Goal: Check status: Check status

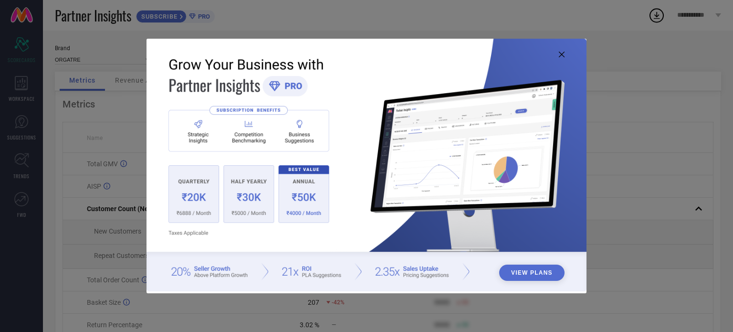
click at [560, 55] on icon at bounding box center [562, 55] width 6 height 6
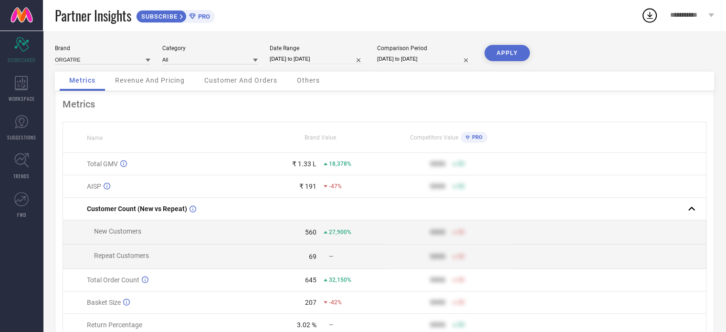
click at [323, 63] on input "[DATE] to [DATE]" at bounding box center [317, 59] width 95 height 10
select select "6"
select select "2025"
select select "7"
select select "2025"
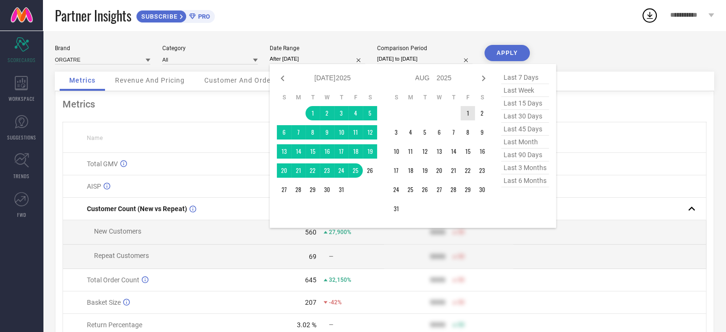
click at [469, 113] on td "1" at bounding box center [468, 113] width 14 height 14
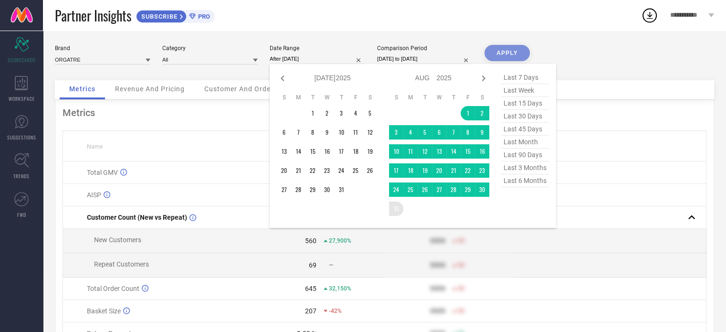
type input "[DATE] to [DATE]"
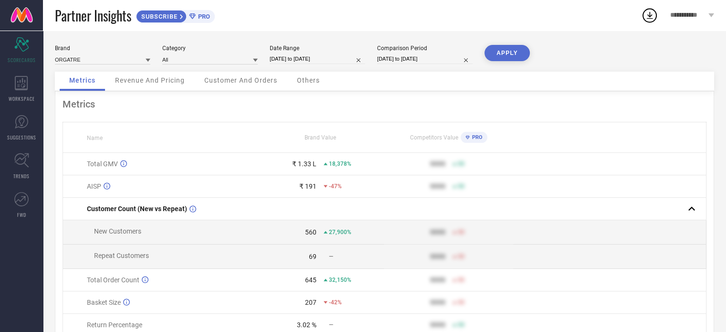
click at [426, 62] on input "[DATE] to [DATE]" at bounding box center [424, 59] width 95 height 10
select select "6"
select select "2024"
select select "7"
select select "2024"
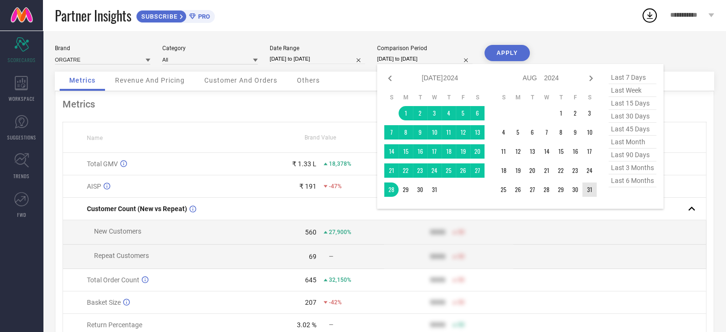
type input "After [DATE]"
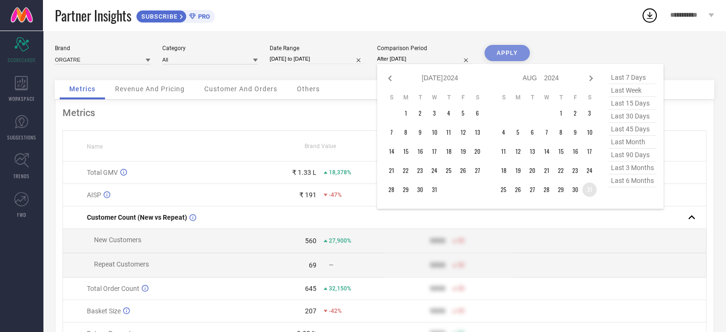
click at [588, 191] on td "31" at bounding box center [590, 189] width 14 height 14
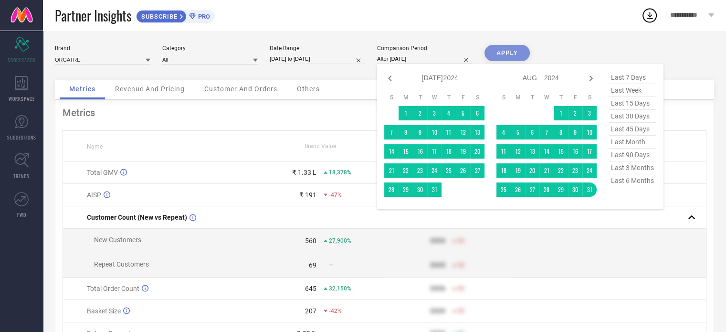
click at [520, 54] on div "APPLY" at bounding box center [507, 62] width 45 height 35
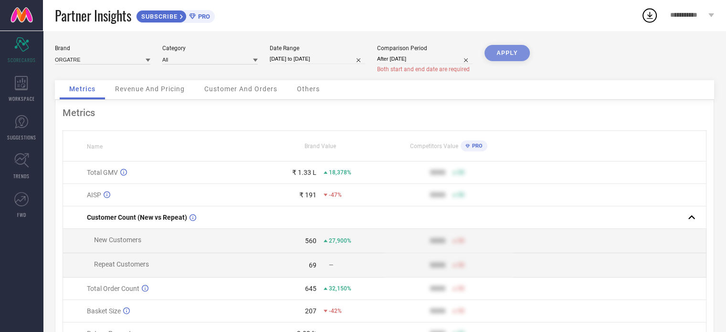
select select "7"
select select "2024"
select select "8"
select select "2024"
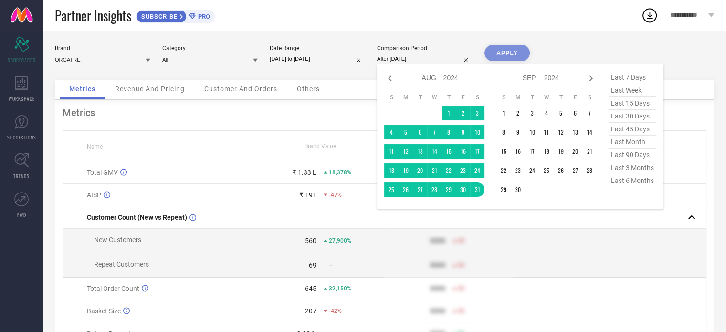
click at [413, 63] on input "After [DATE]" at bounding box center [424, 59] width 95 height 10
click at [590, 78] on icon at bounding box center [590, 78] width 11 height 11
select select "8"
select select "2024"
select select "9"
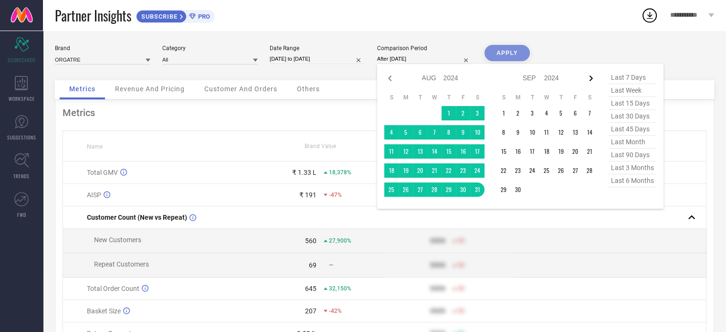
select select "2024"
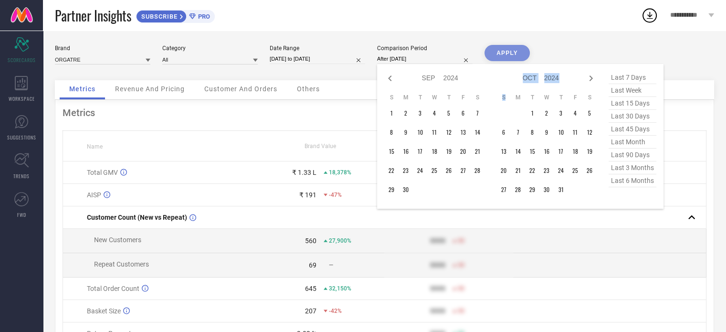
click at [590, 78] on icon at bounding box center [590, 78] width 11 height 11
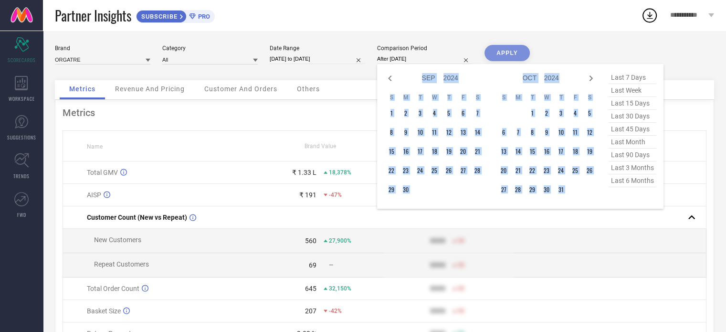
select select "10"
select select "2024"
select select "11"
select select "2024"
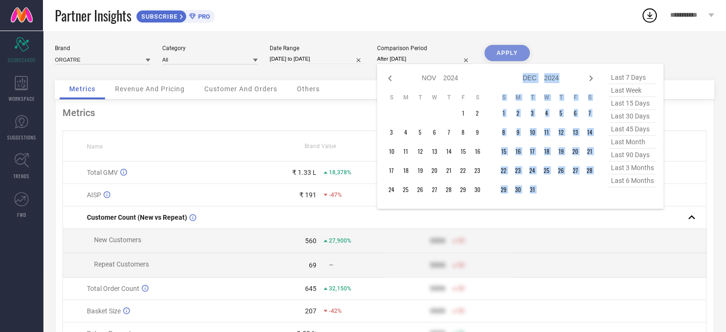
click at [590, 78] on icon at bounding box center [590, 78] width 11 height 11
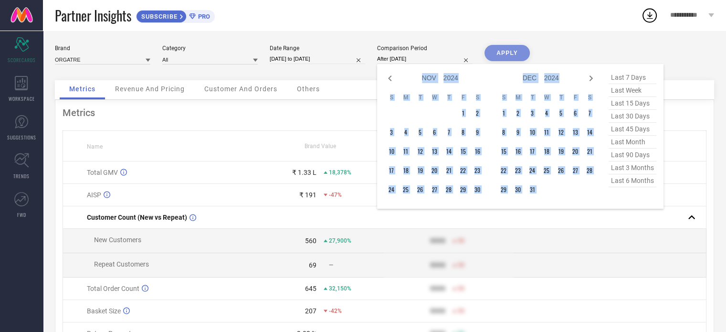
select select "2025"
select select "1"
select select "2025"
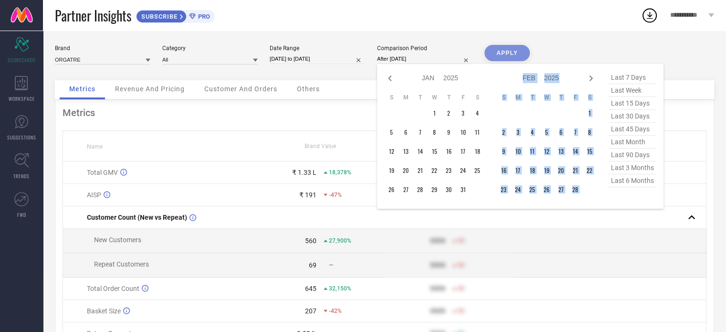
click at [590, 78] on icon at bounding box center [590, 78] width 11 height 11
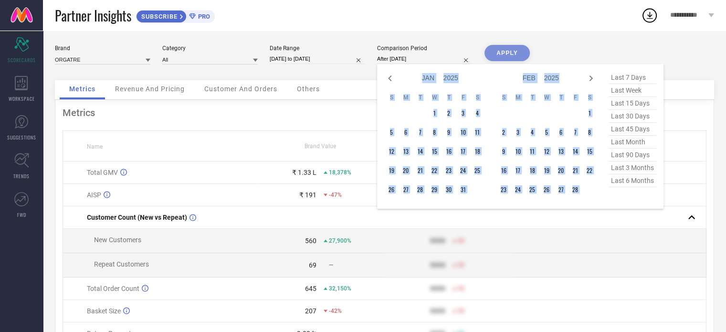
select select "2"
select select "2025"
select select "3"
select select "2025"
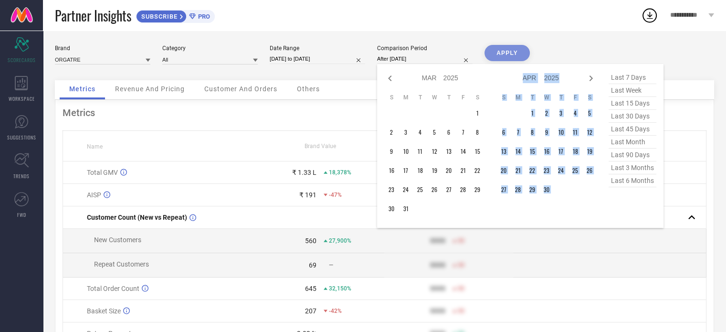
click at [590, 78] on icon at bounding box center [590, 78] width 11 height 11
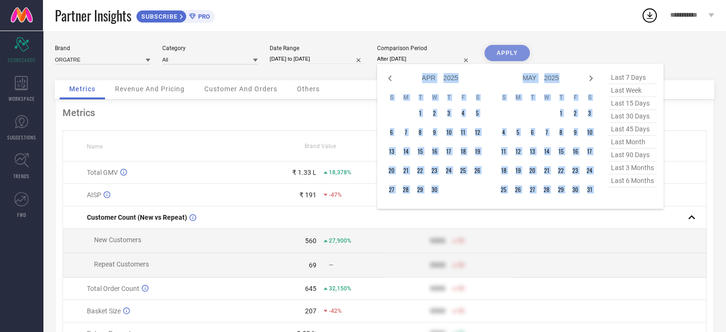
click at [590, 78] on icon at bounding box center [590, 78] width 11 height 11
select select "5"
select select "2025"
select select "6"
select select "2025"
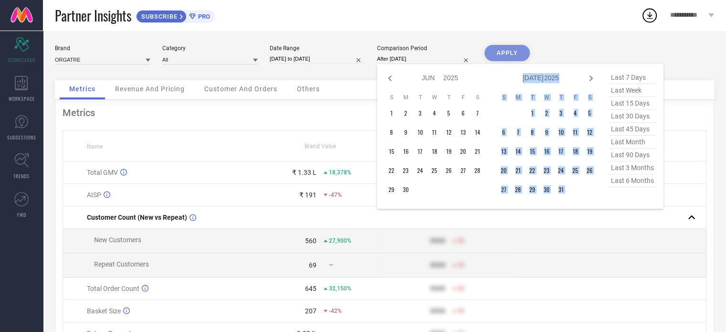
click at [590, 78] on icon at bounding box center [590, 78] width 11 height 11
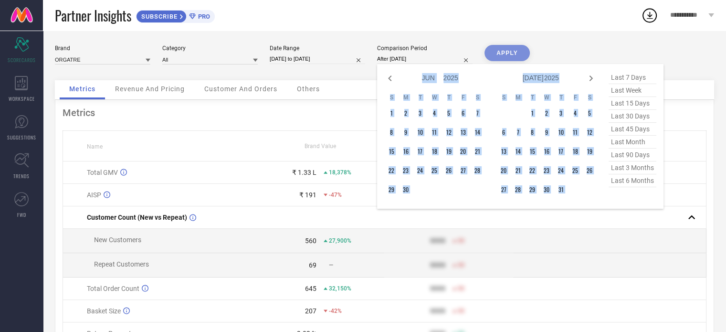
select select "7"
select select "2025"
select select "8"
select select "2025"
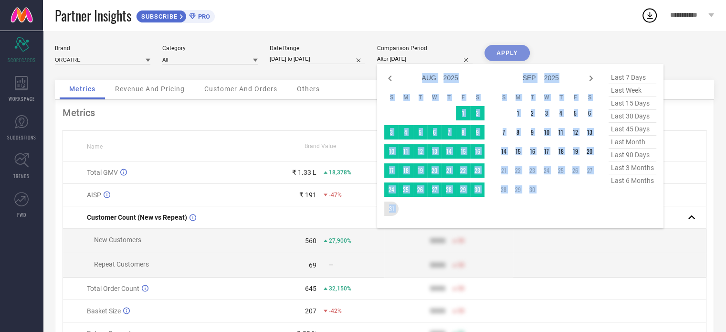
type input "[DATE] to [DATE]"
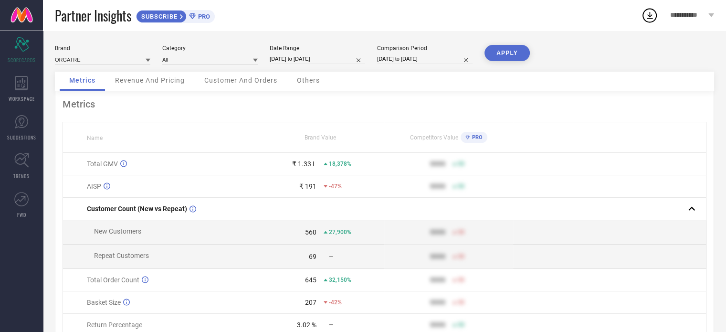
click at [513, 51] on button "APPLY" at bounding box center [507, 53] width 45 height 16
click at [405, 64] on div "Comparison Period [DATE] to [DATE]" at bounding box center [424, 55] width 95 height 20
click at [411, 61] on input "[DATE] to [DATE]" at bounding box center [424, 59] width 95 height 10
select select "7"
select select "2024"
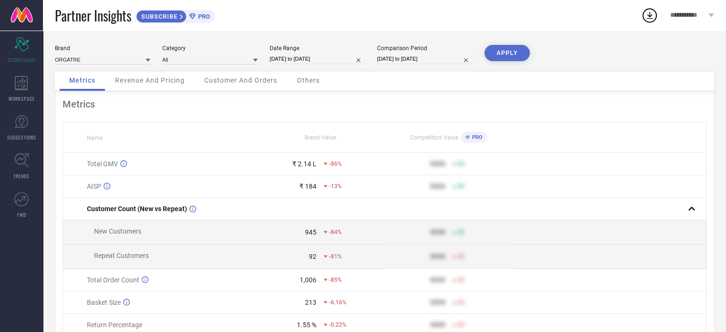
select select "8"
select select "2024"
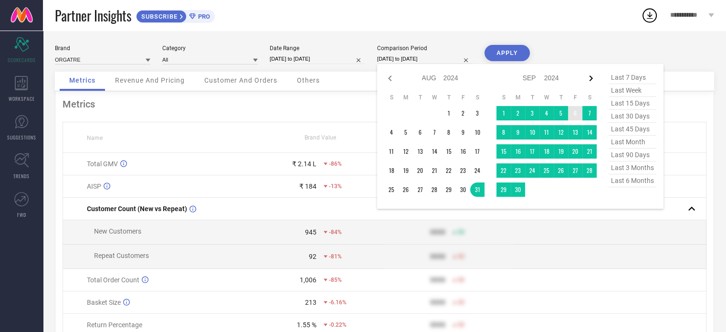
click at [592, 82] on icon at bounding box center [590, 78] width 11 height 11
select select "8"
select select "2024"
select select "9"
select select "2024"
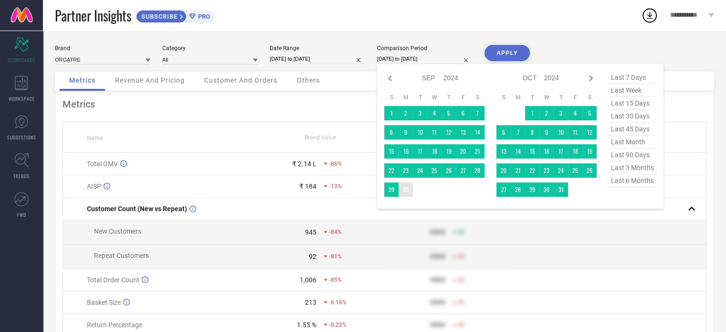
type input "After [DATE]"
click at [410, 187] on td "30" at bounding box center [406, 189] width 14 height 14
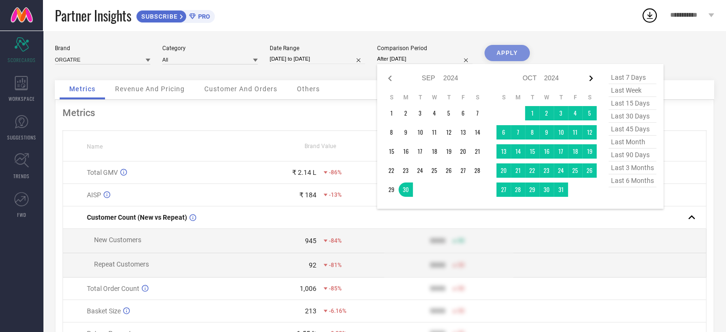
click at [588, 80] on icon at bounding box center [590, 78] width 11 height 11
select select "9"
select select "2024"
select select "10"
select select "2024"
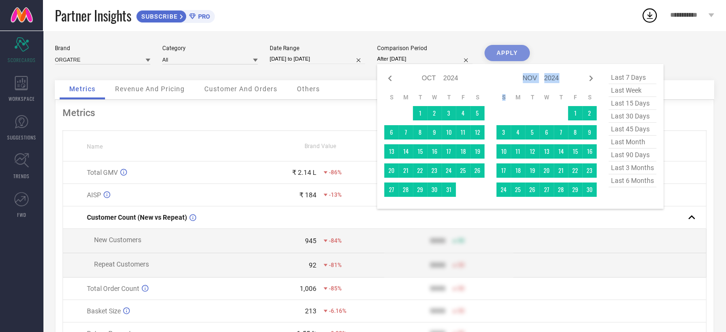
click at [588, 80] on icon at bounding box center [590, 78] width 11 height 11
select select "10"
select select "2024"
select select "11"
select select "2024"
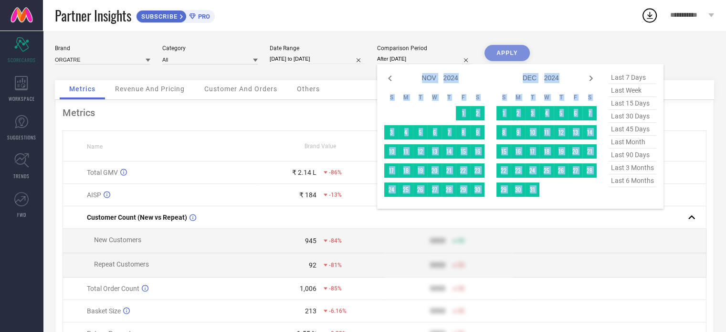
click at [588, 80] on icon at bounding box center [590, 78] width 11 height 11
select select "11"
select select "2024"
select select "2025"
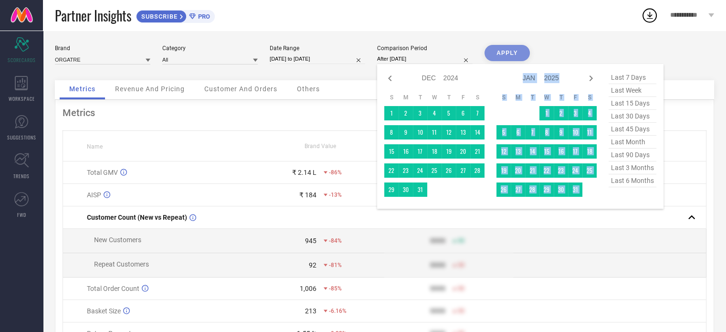
click at [588, 80] on icon at bounding box center [590, 78] width 11 height 11
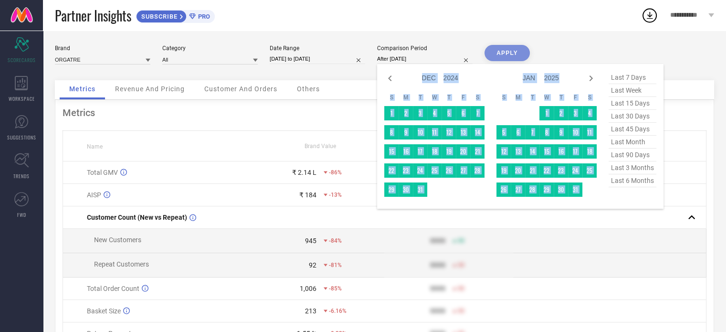
select select "1"
select select "2025"
select select "2"
select select "2025"
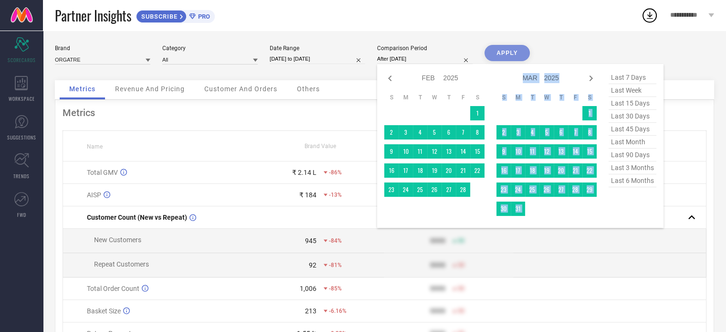
click at [588, 80] on icon at bounding box center [590, 78] width 11 height 11
select select "2"
select select "2025"
select select "3"
select select "2025"
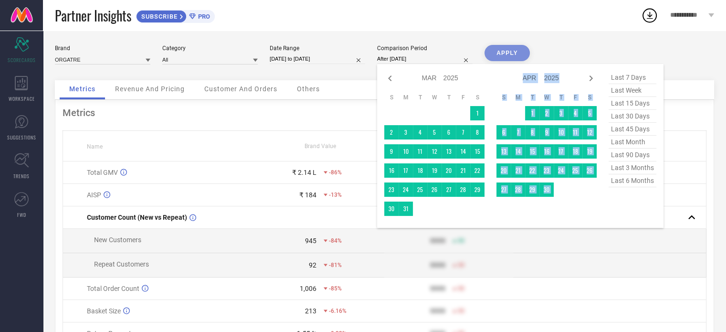
click at [588, 80] on icon at bounding box center [590, 78] width 11 height 11
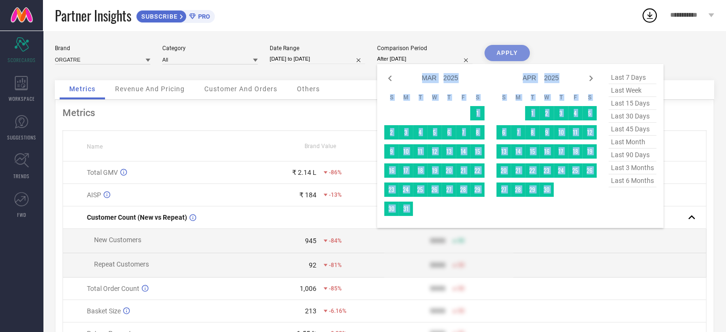
select select "4"
select select "2025"
select select "5"
select select "2025"
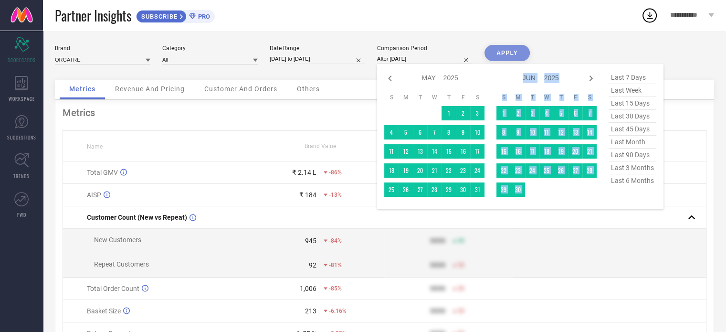
click at [588, 80] on icon at bounding box center [590, 78] width 11 height 11
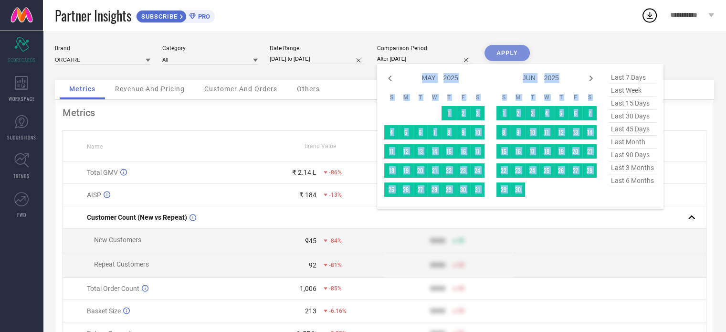
select select "5"
select select "2025"
select select "6"
select select "2025"
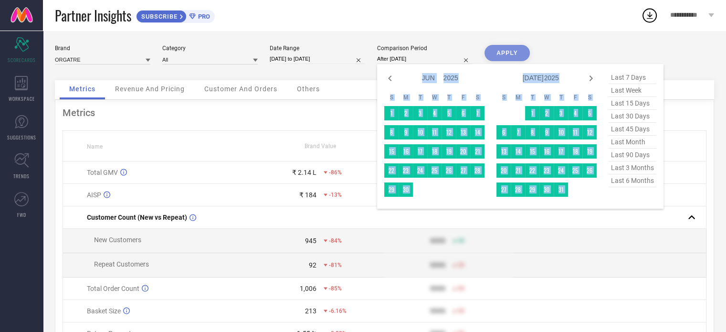
click at [588, 80] on icon at bounding box center [590, 78] width 11 height 11
select select "7"
select select "2025"
select select "8"
select select "2025"
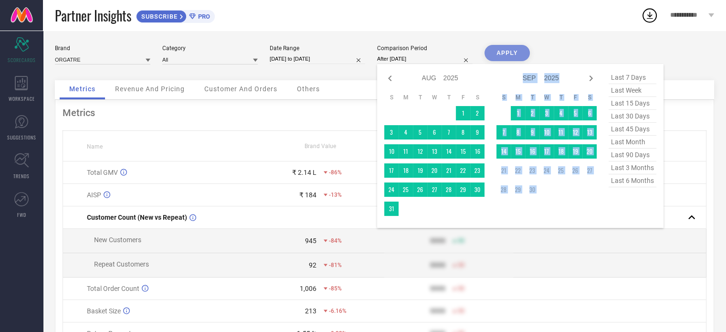
click at [588, 80] on icon at bounding box center [590, 78] width 11 height 11
select select "8"
select select "2025"
select select "9"
select select "2025"
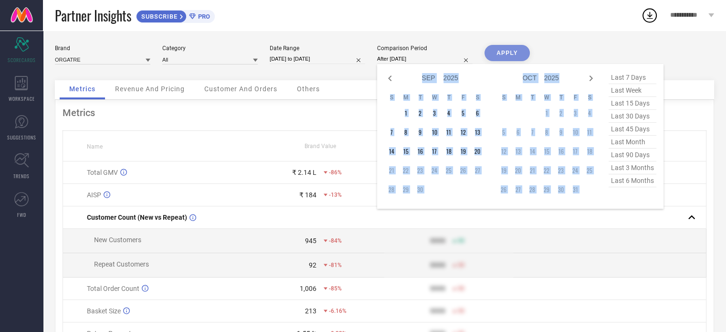
click at [423, 189] on td "30" at bounding box center [420, 189] width 14 height 14
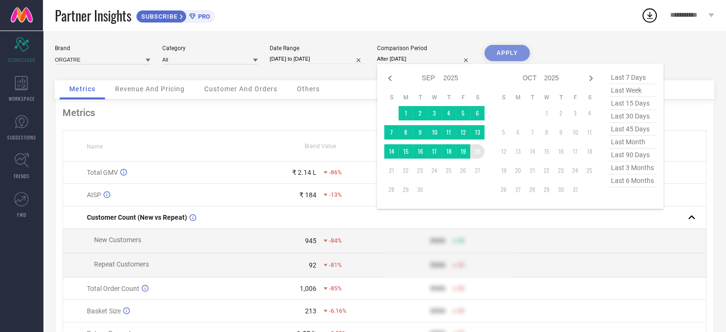
type input "[DATE] to [DATE]"
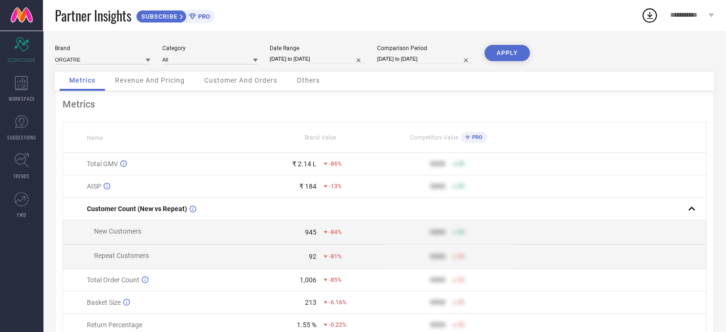
click at [320, 59] on input "[DATE] to [DATE]" at bounding box center [317, 59] width 95 height 10
select select "7"
select select "2025"
select select "8"
select select "2025"
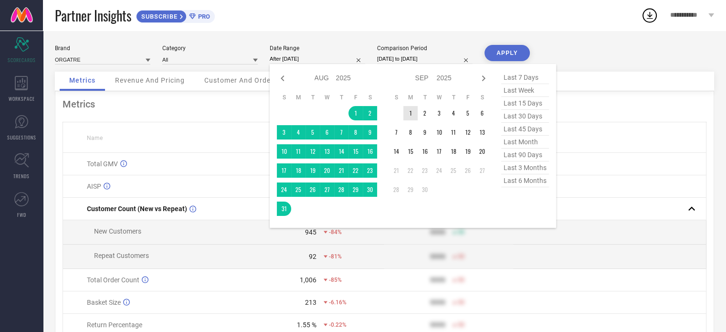
click at [408, 112] on td "1" at bounding box center [410, 113] width 14 height 14
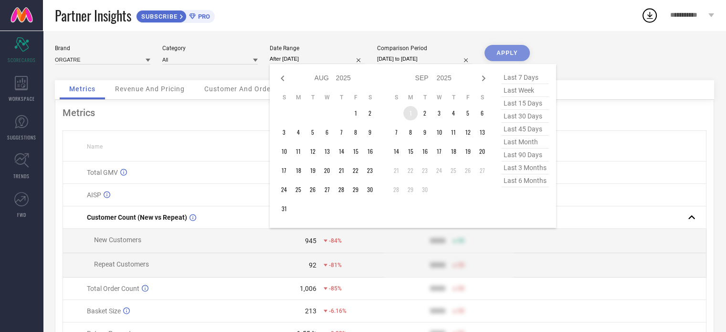
type input "[DATE] to [DATE]"
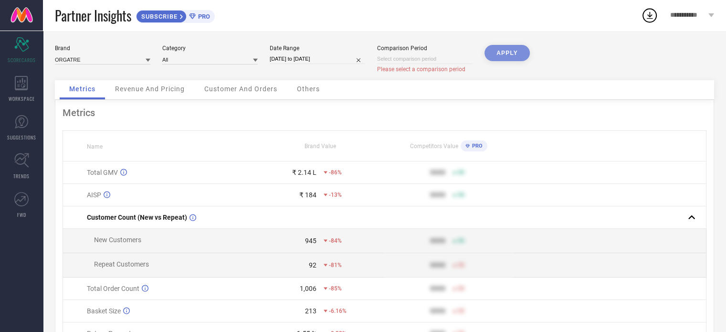
select select "8"
select select "2025"
select select "9"
select select "2025"
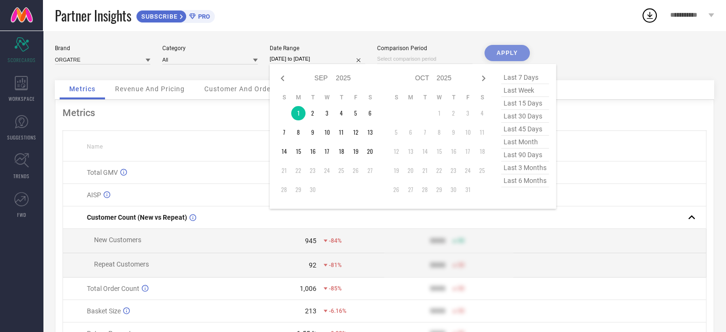
click at [319, 55] on input "[DATE] to [DATE]" at bounding box center [317, 59] width 95 height 10
click at [297, 110] on td "1" at bounding box center [298, 113] width 14 height 14
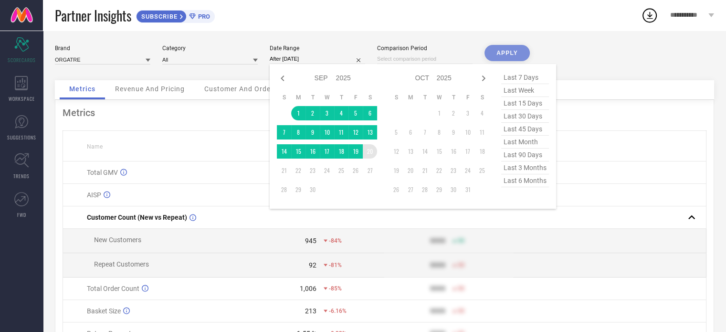
type input "[DATE] to [DATE]"
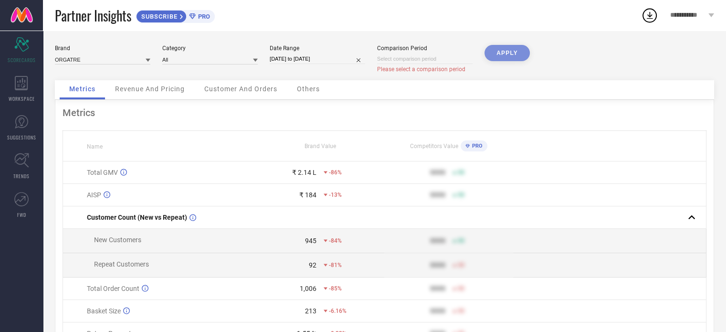
click at [407, 54] on input at bounding box center [424, 59] width 95 height 10
select select "8"
select select "2025"
select select "9"
select select "2025"
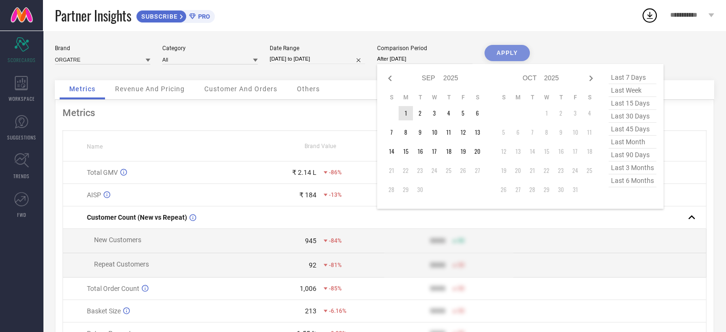
click at [403, 106] on td "1" at bounding box center [406, 113] width 14 height 14
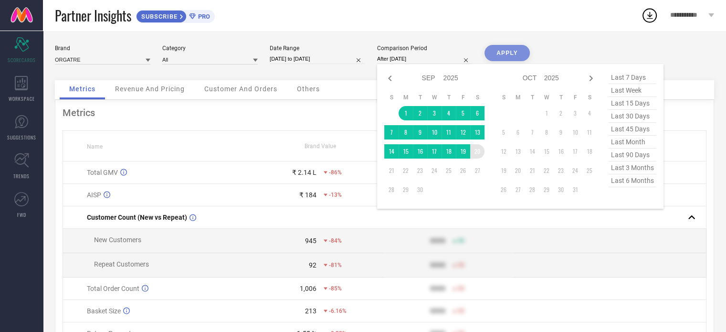
type input "[DATE] to [DATE]"
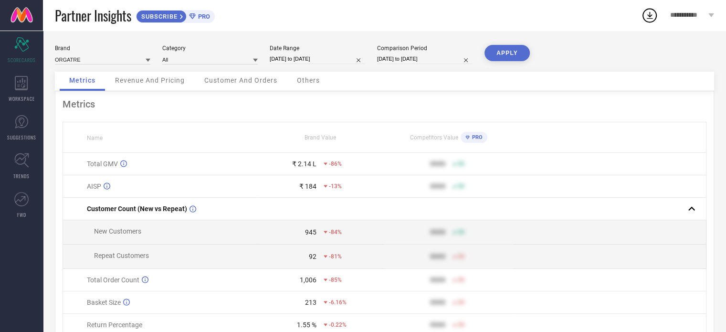
click at [524, 52] on button "APPLY" at bounding box center [507, 53] width 45 height 16
